Goal: Navigation & Orientation: Find specific page/section

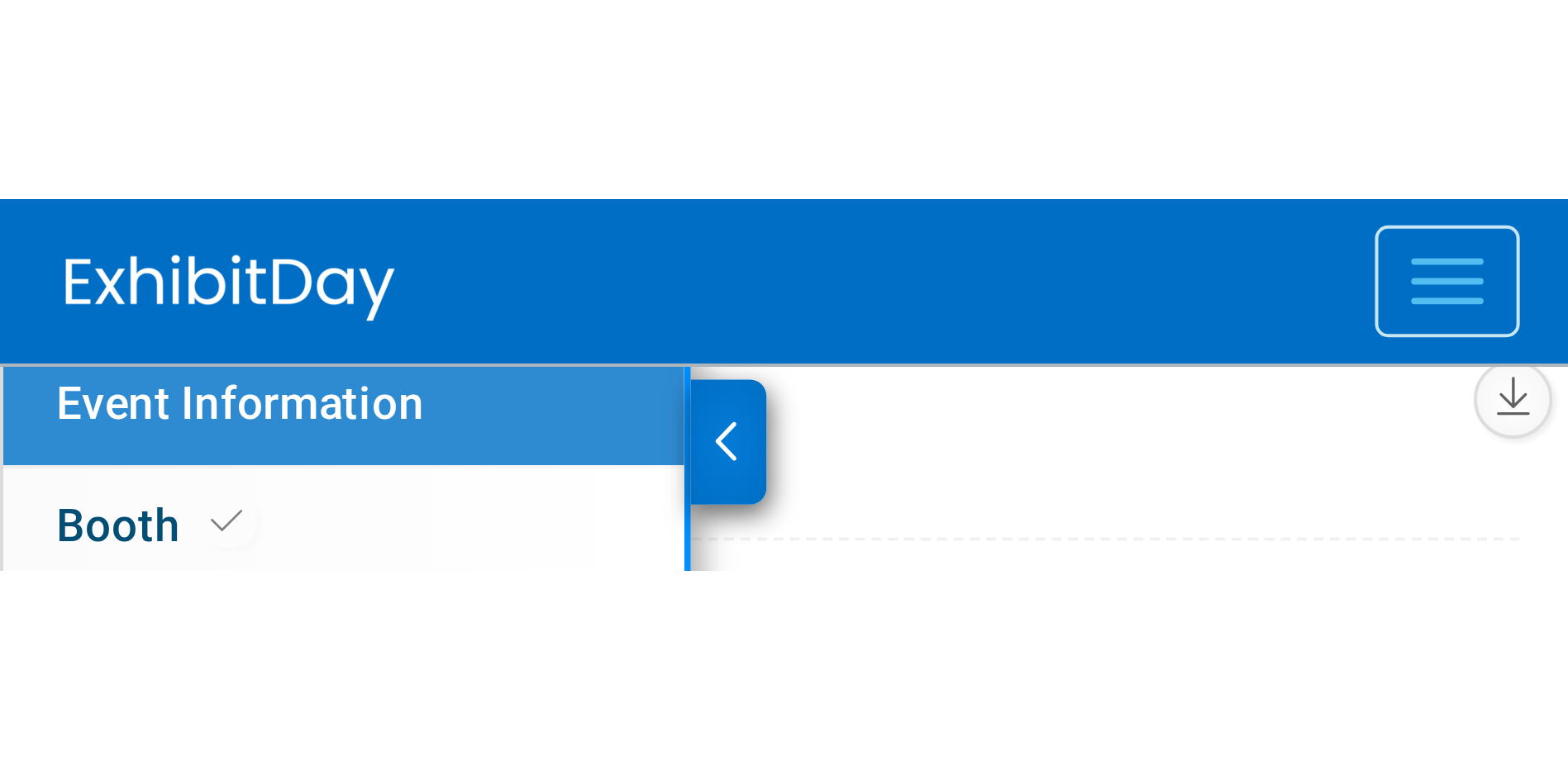
scroll to position [219, 0]
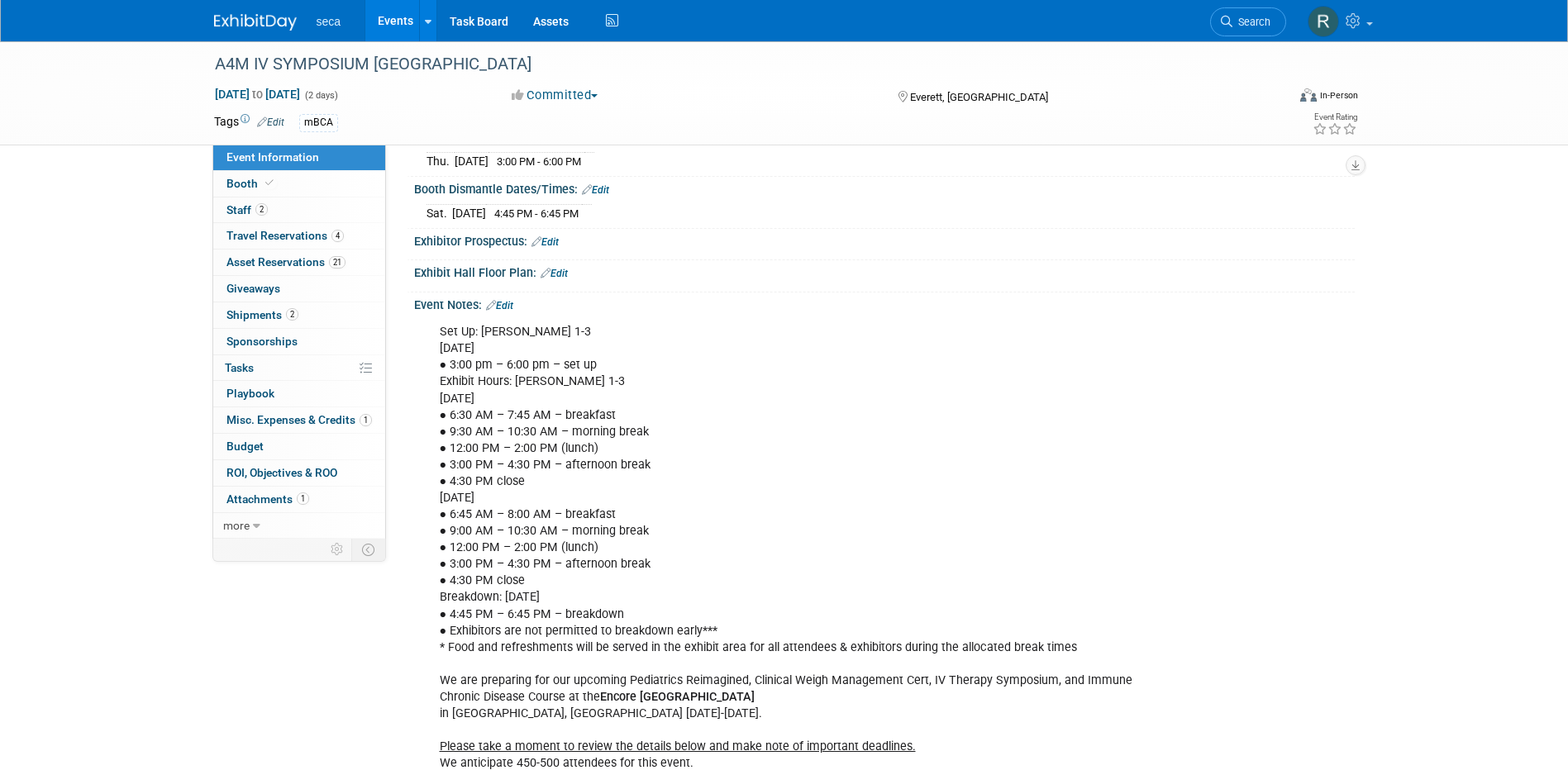
click at [400, 11] on link "Events" at bounding box center [396, 20] width 60 height 42
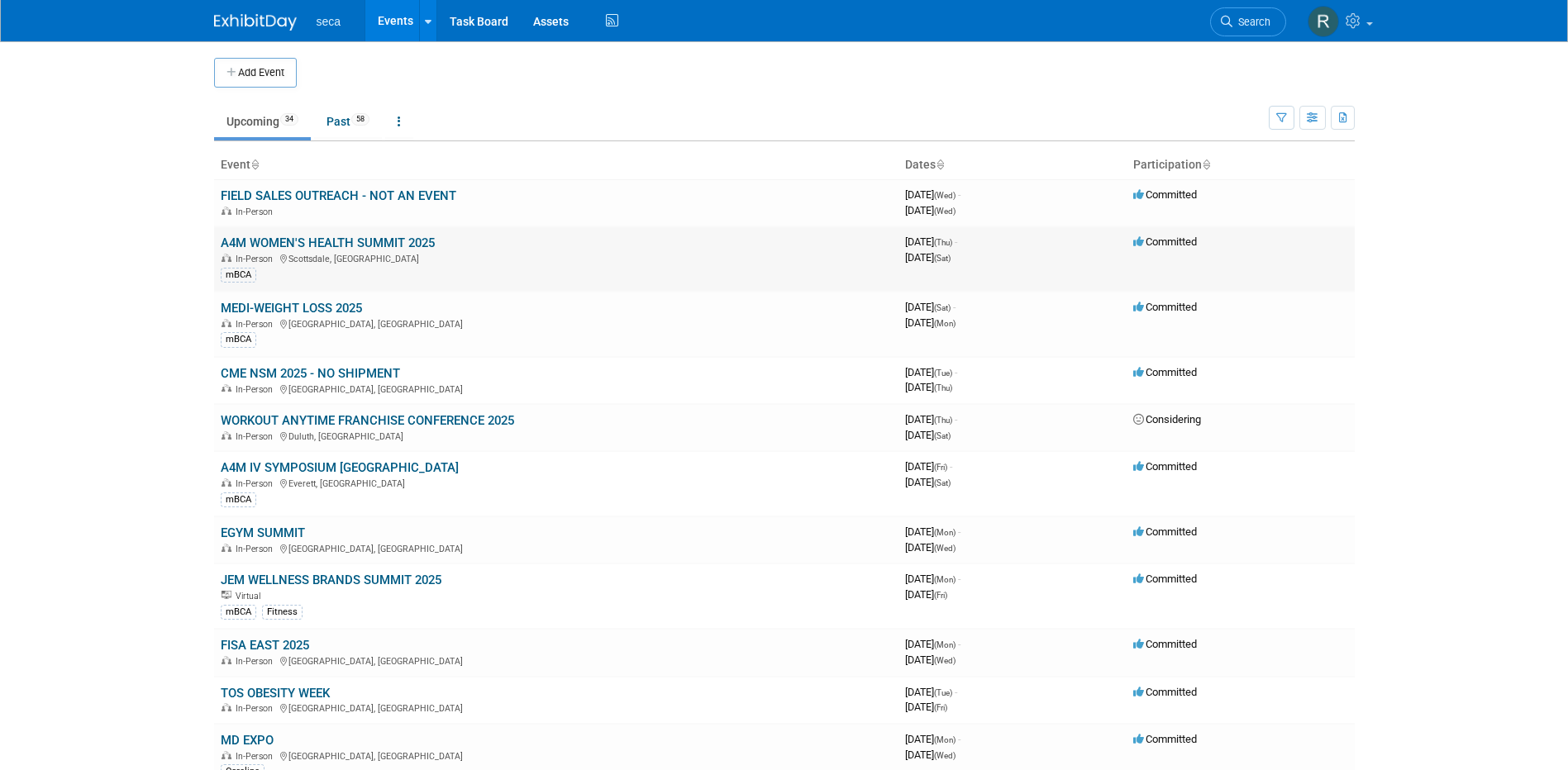
click at [337, 242] on link "A4M WOMEN'S HEALTH SUMMIT 2025" at bounding box center [328, 243] width 214 height 15
